Goal: Transaction & Acquisition: Purchase product/service

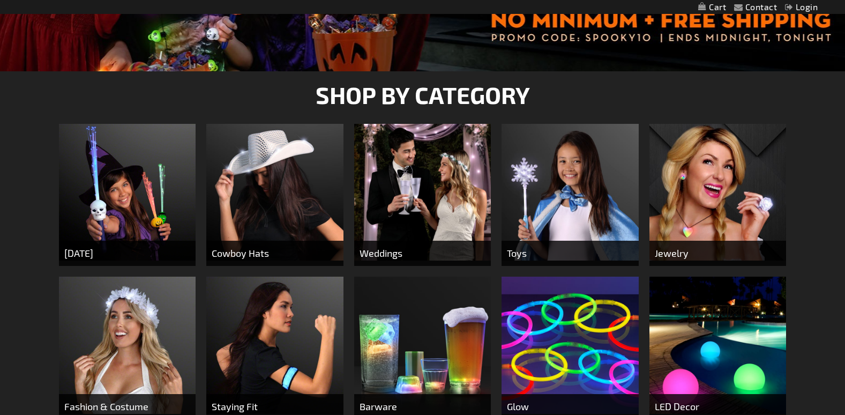
scroll to position [321, 0]
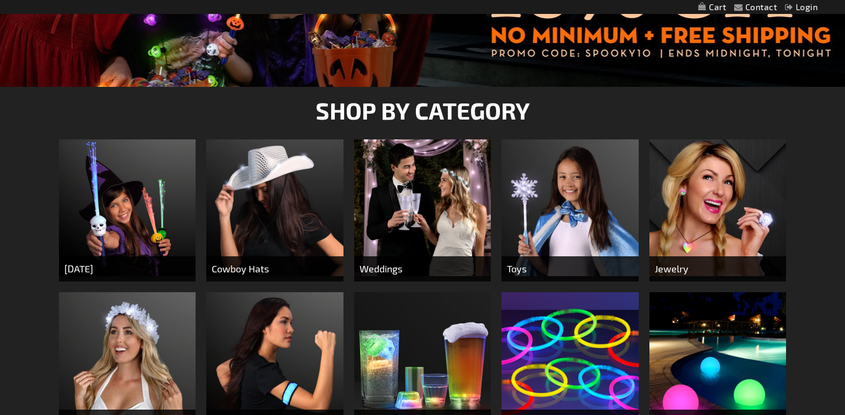
click at [283, 200] on img at bounding box center [274, 207] width 137 height 137
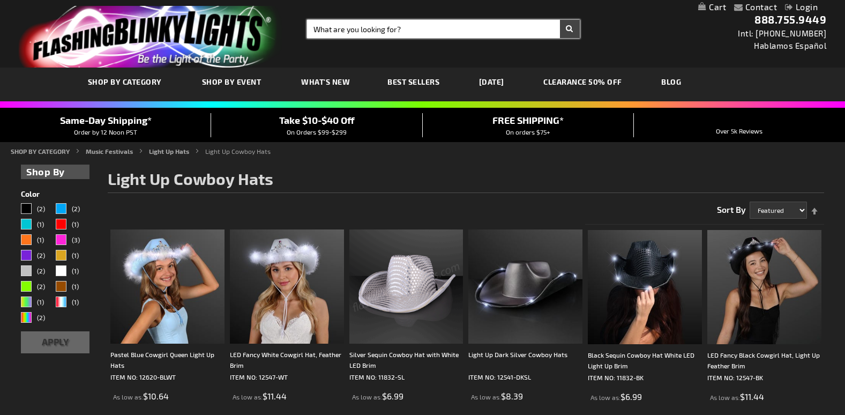
click at [363, 29] on input "Search" at bounding box center [443, 29] width 273 height 18
type input "FEDORA HATS"
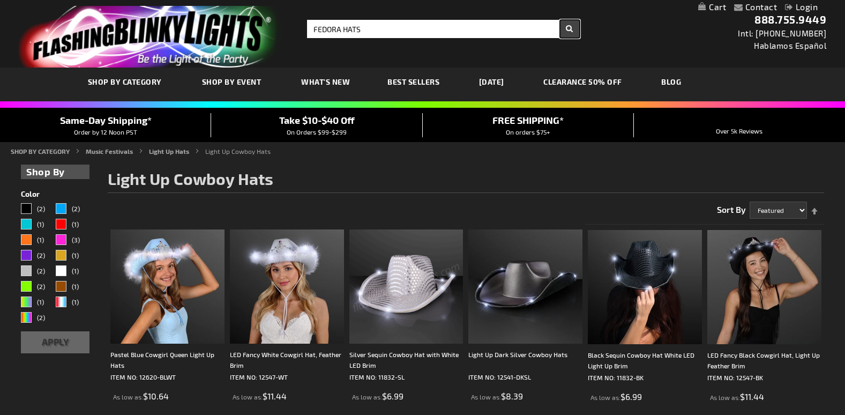
click at [568, 31] on button "Search" at bounding box center [570, 29] width 20 height 18
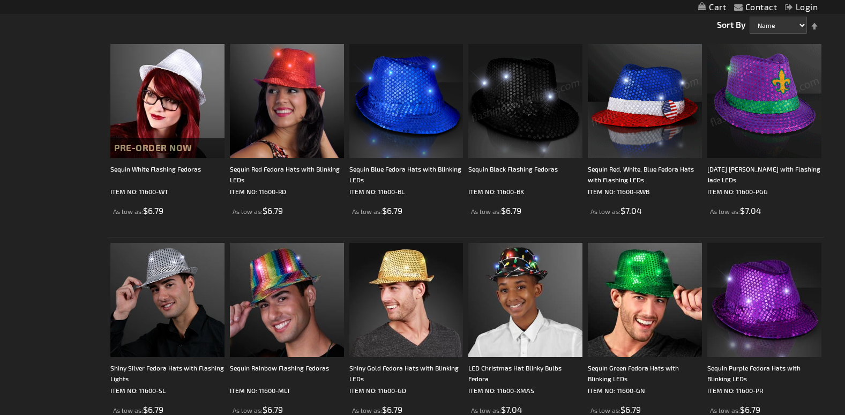
scroll to position [214, 0]
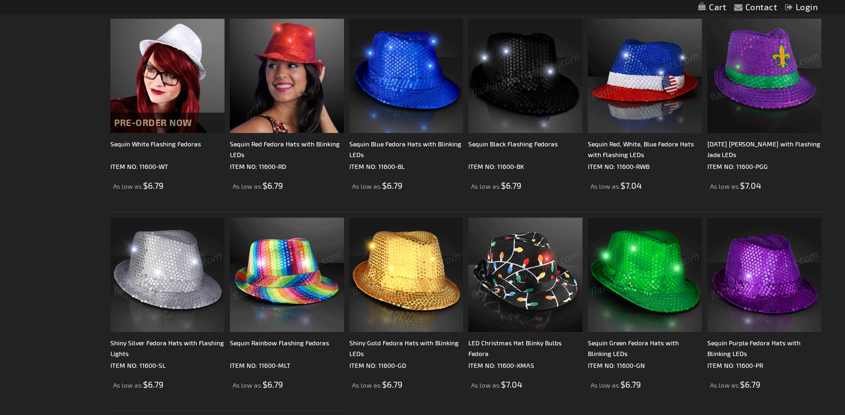
click at [413, 280] on img at bounding box center [406, 275] width 114 height 114
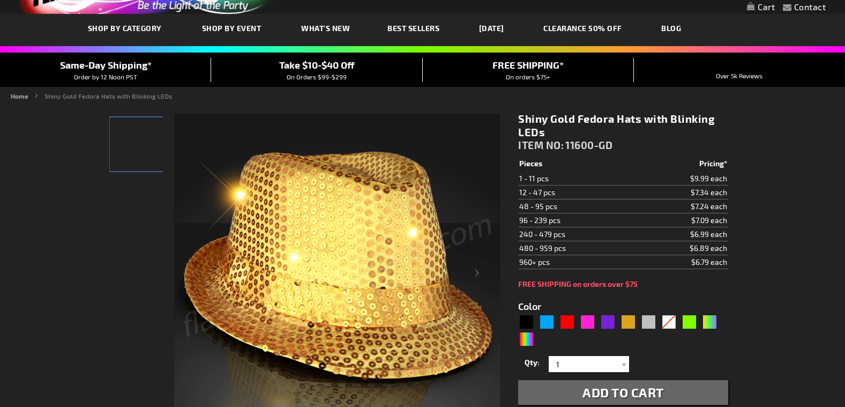
scroll to position [54, 0]
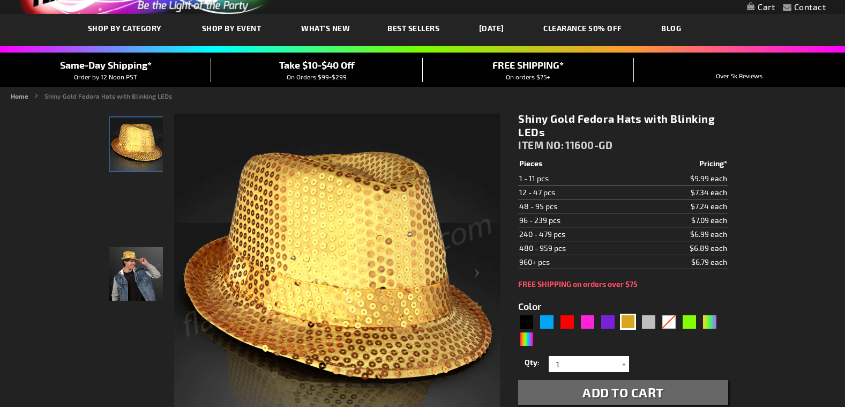
type input "5633"
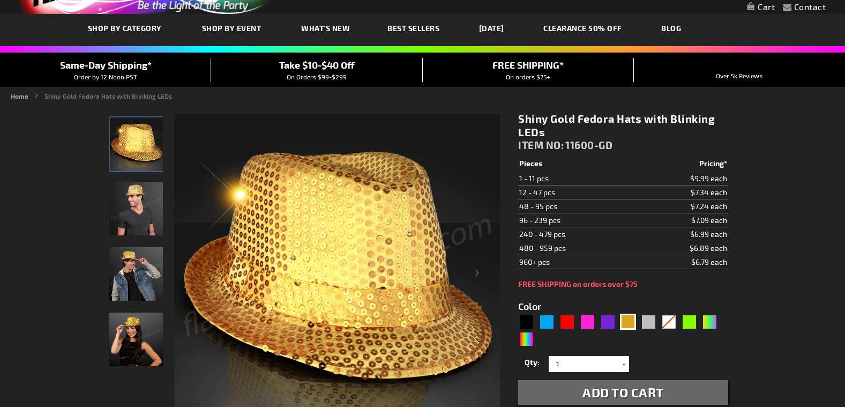
scroll to position [0, 0]
click at [513, 81] on div "Same-Day Shipping* Order by 12 Noon PST Take $10-$40 Off On Orders $99-$299 FRE…" at bounding box center [422, 70] width 845 height 24
click at [50, 58] on div at bounding box center [422, 58] width 845 height 0
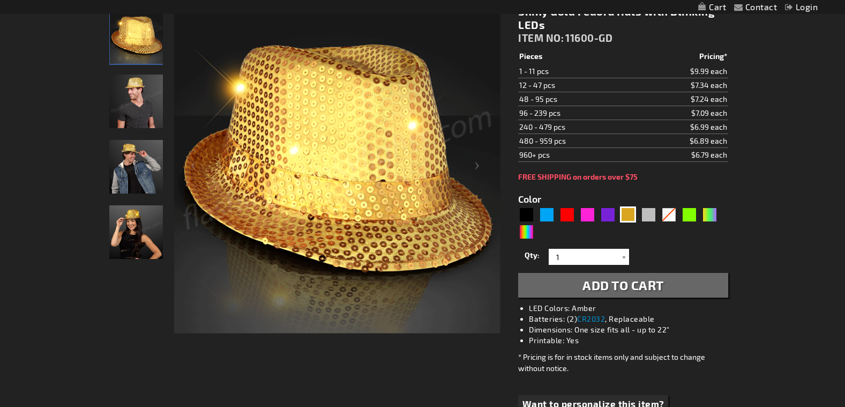
scroll to position [214, 0]
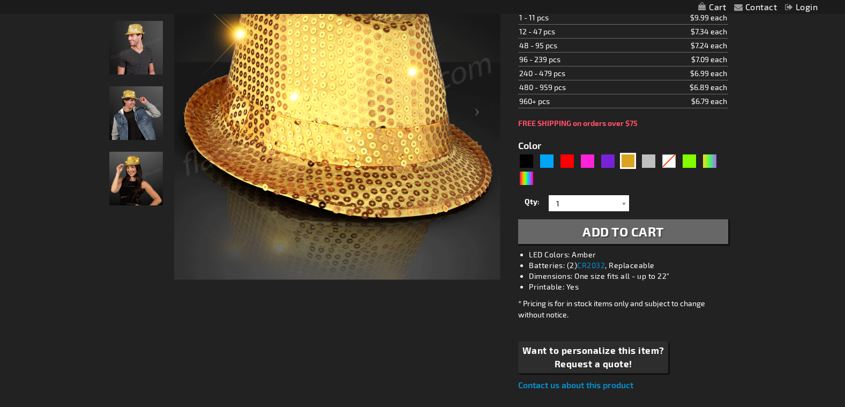
click at [608, 239] on span "Add to Cart" at bounding box center [622, 231] width 81 height 16
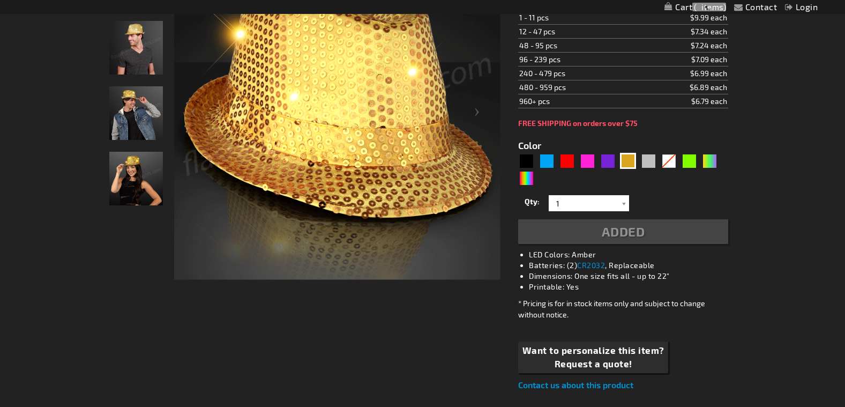
scroll to position [241, 0]
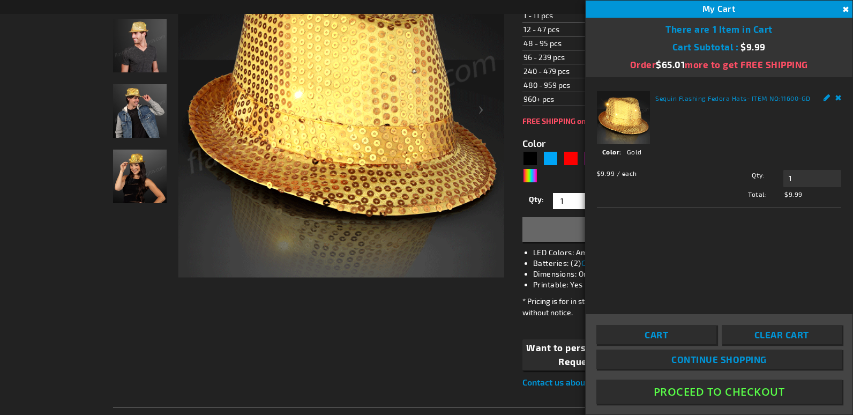
click at [709, 389] on button "Proceed To Checkout" at bounding box center [718, 391] width 245 height 24
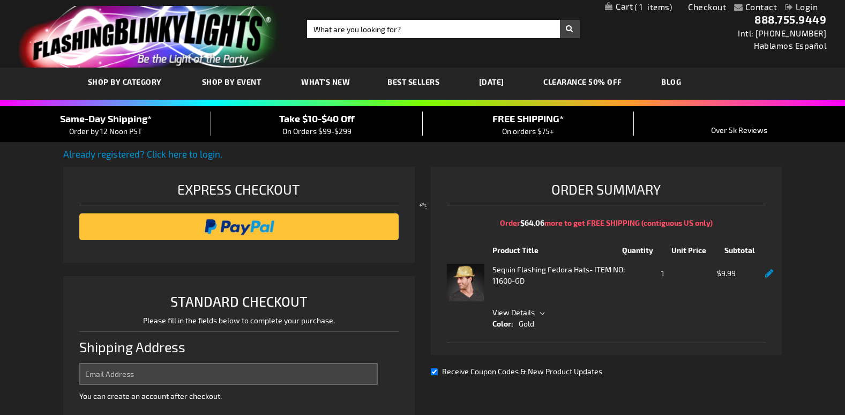
select select "US"
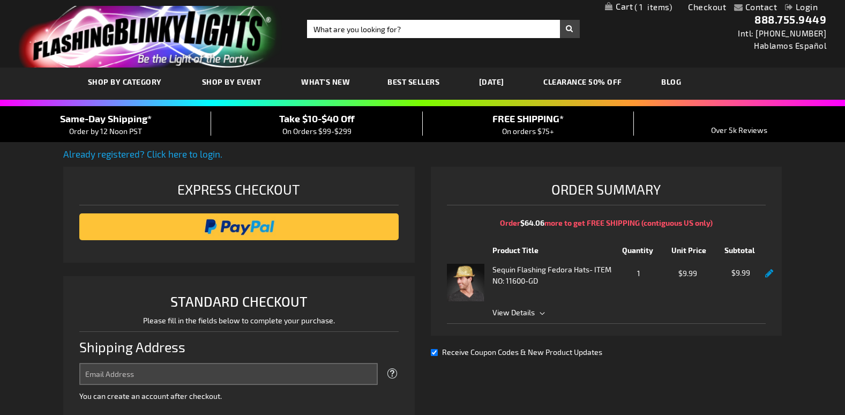
click at [115, 158] on link "Already registered? Click here to login." at bounding box center [142, 153] width 159 height 11
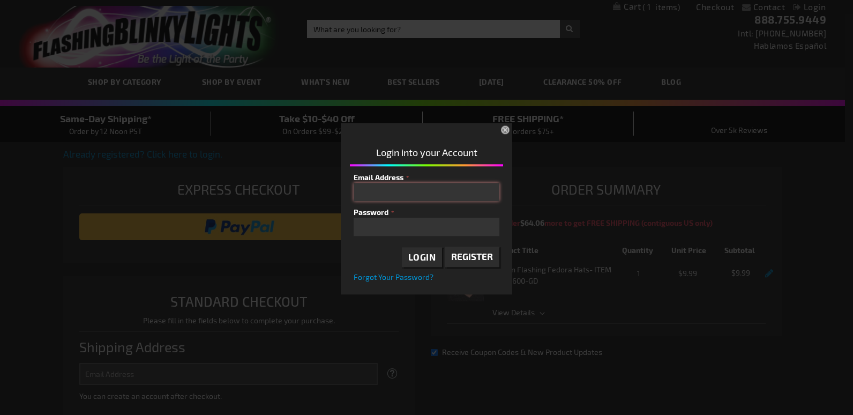
click at [393, 195] on input "Email Address" at bounding box center [427, 192] width 146 height 18
type input "[EMAIL_ADDRESS][DOMAIN_NAME]"
click at [415, 218] on label "Password" at bounding box center [427, 211] width 146 height 11
click at [409, 279] on span "Forgot Your Password?" at bounding box center [394, 277] width 80 height 9
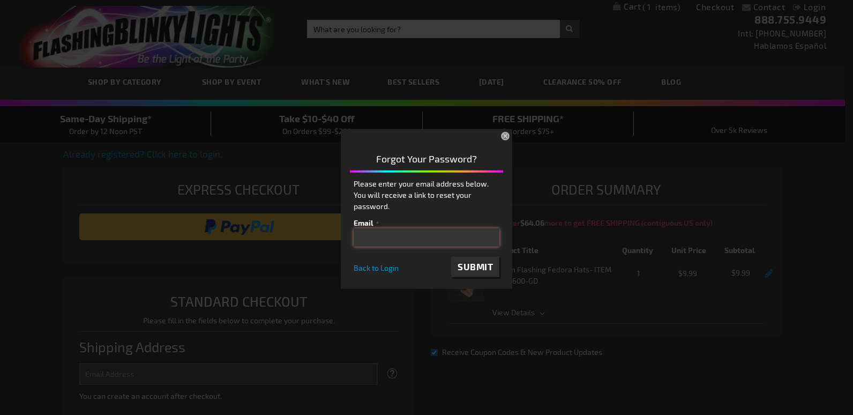
click at [412, 238] on input "email" at bounding box center [427, 237] width 146 height 18
type input "[EMAIL_ADDRESS][DOMAIN_NAME]"
click at [471, 267] on span "Submit" at bounding box center [475, 266] width 35 height 11
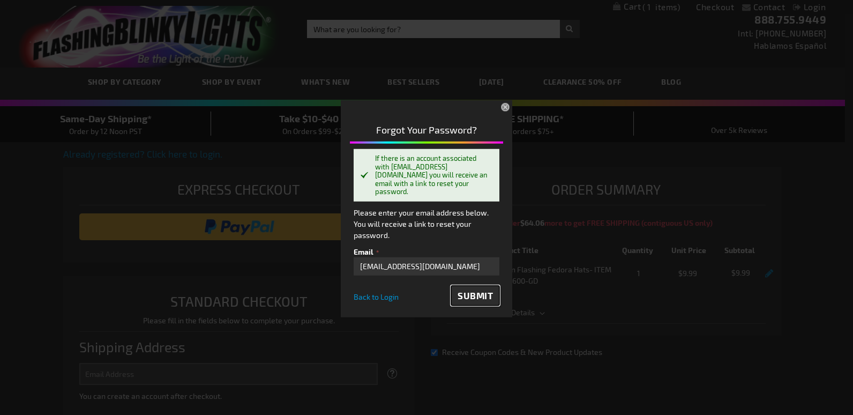
click at [478, 306] on button "Submit" at bounding box center [475, 296] width 48 height 20
click at [382, 301] on span "Back to Login" at bounding box center [376, 296] width 45 height 9
